Goal: Navigation & Orientation: Go to known website

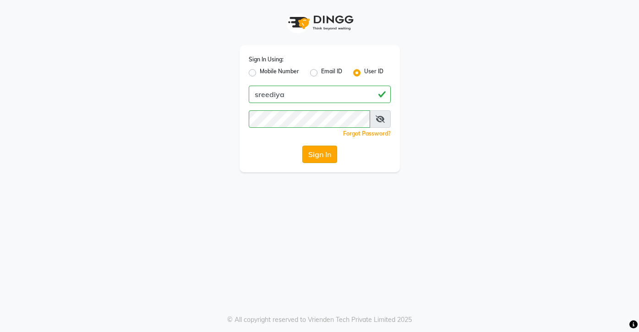
click at [327, 153] on button "Sign In" at bounding box center [319, 154] width 35 height 17
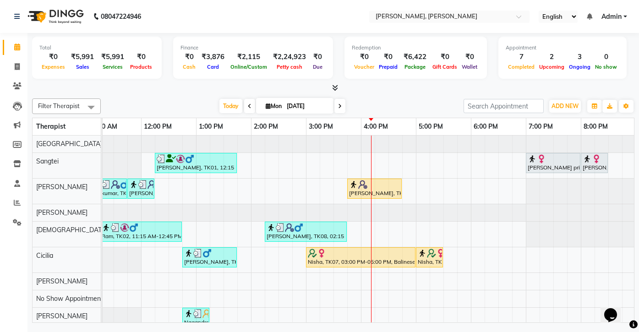
scroll to position [0, 183]
